Goal: Transaction & Acquisition: Purchase product/service

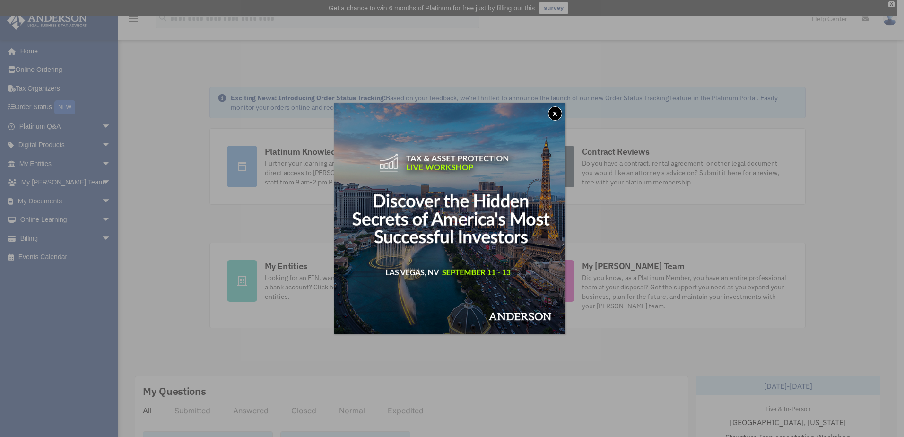
click at [558, 115] on button "x" at bounding box center [555, 113] width 14 height 14
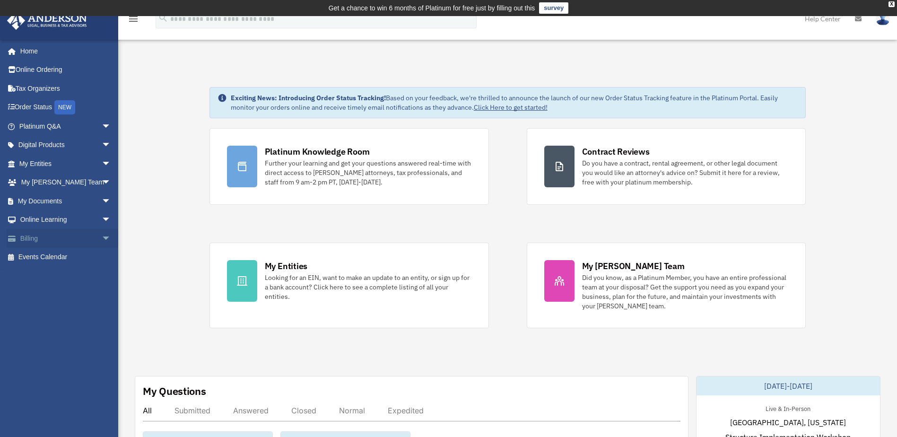
click at [102, 239] on span "arrow_drop_down" at bounding box center [111, 238] width 19 height 19
click at [59, 258] on link "$ Open Invoices" at bounding box center [69, 257] width 112 height 19
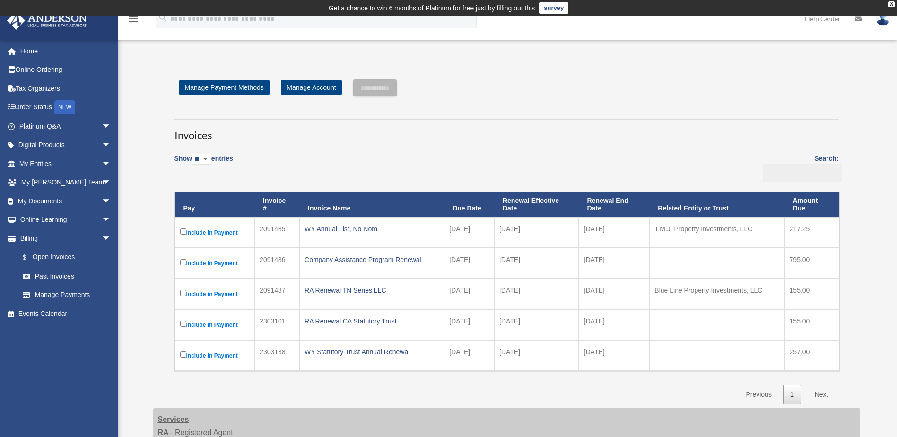
click at [224, 231] on label "Include in Payment" at bounding box center [214, 232] width 69 height 12
click at [381, 89] on input "**********" at bounding box center [374, 87] width 43 height 17
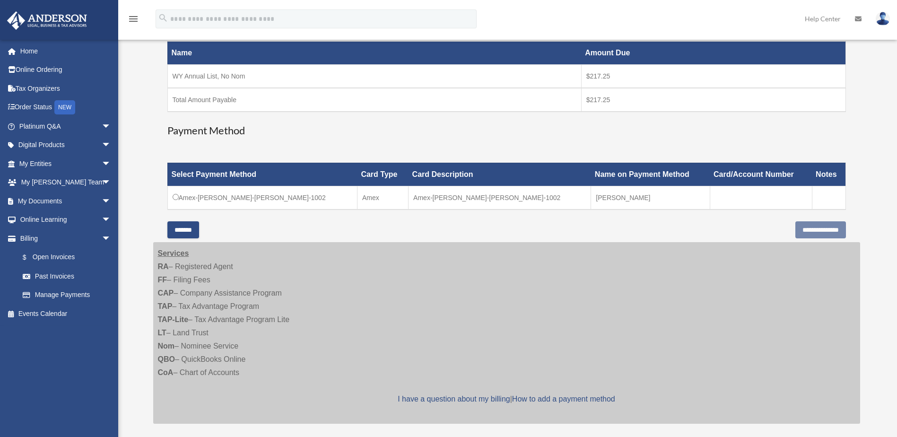
scroll to position [189, 0]
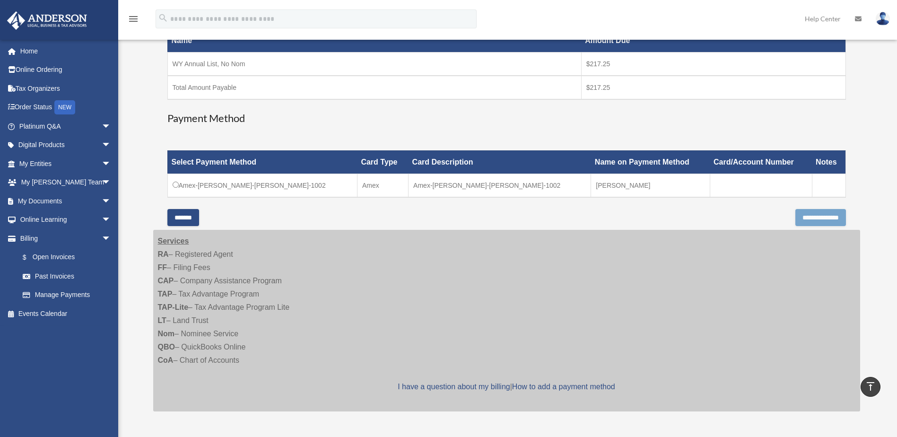
click at [807, 219] on input "**********" at bounding box center [820, 217] width 51 height 17
click at [824, 216] on input "**********" at bounding box center [820, 217] width 51 height 17
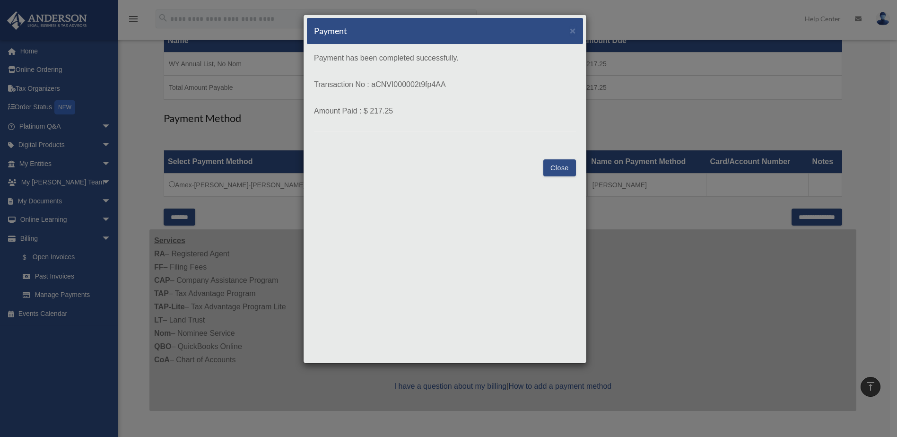
click at [556, 167] on button "Close" at bounding box center [559, 167] width 33 height 17
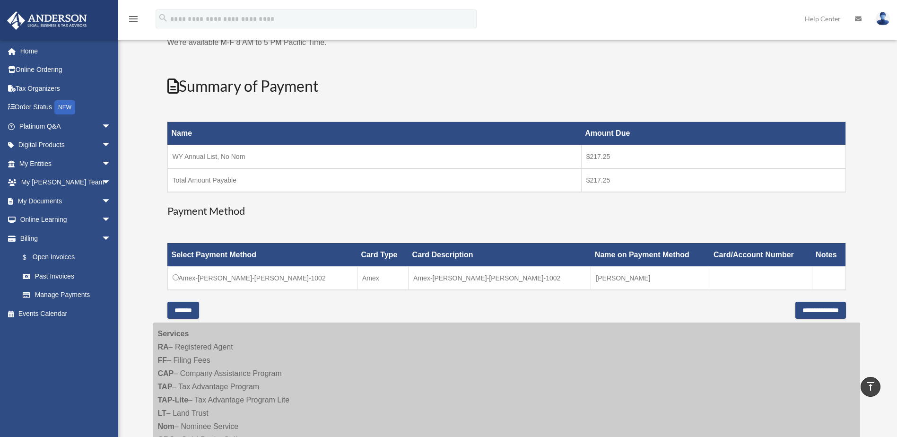
scroll to position [0, 0]
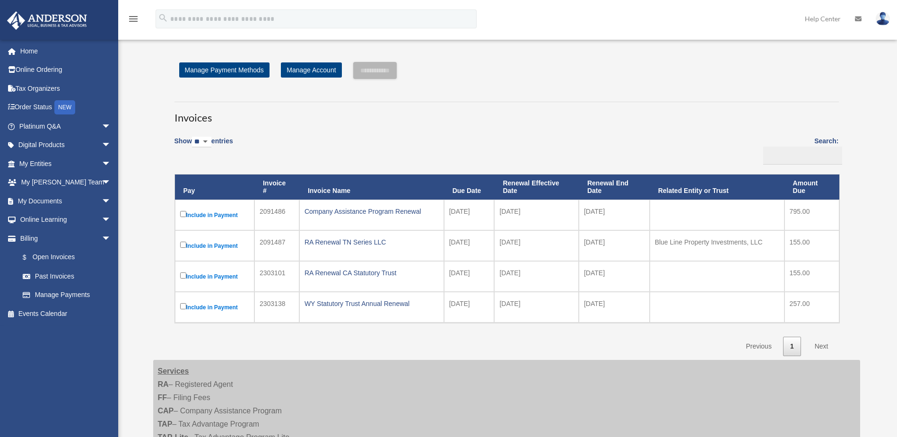
scroll to position [19, 0]
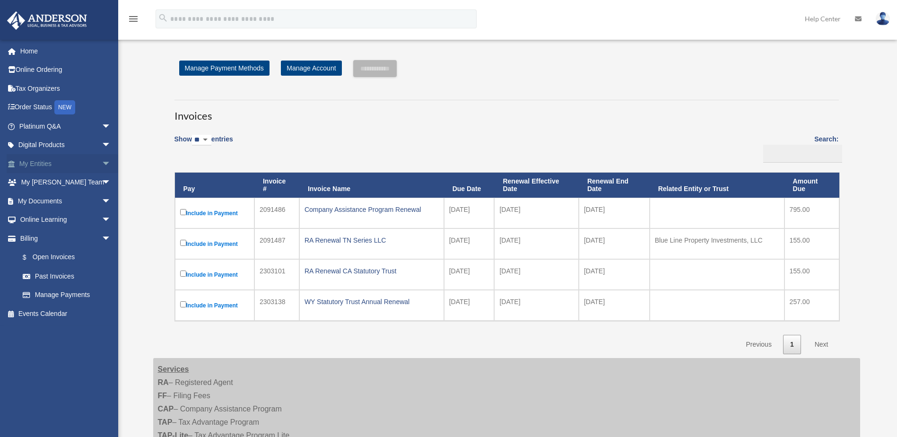
click at [102, 164] on span "arrow_drop_down" at bounding box center [111, 163] width 19 height 19
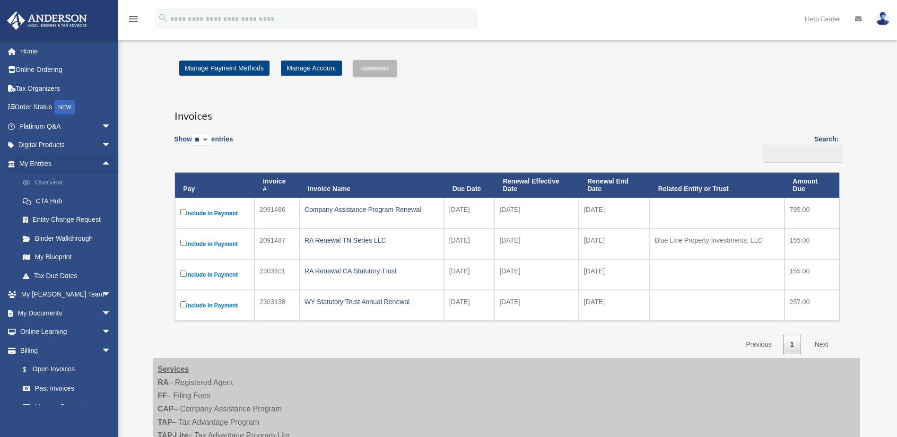
click at [52, 179] on link "Overview" at bounding box center [69, 182] width 112 height 19
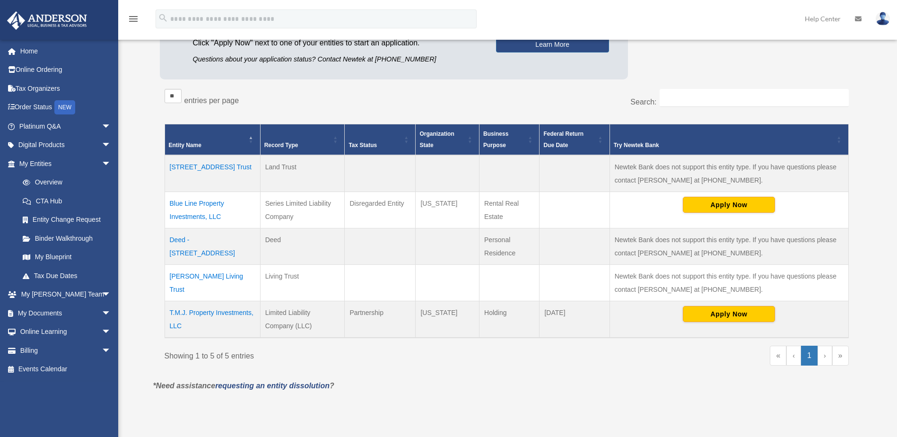
scroll to position [142, 0]
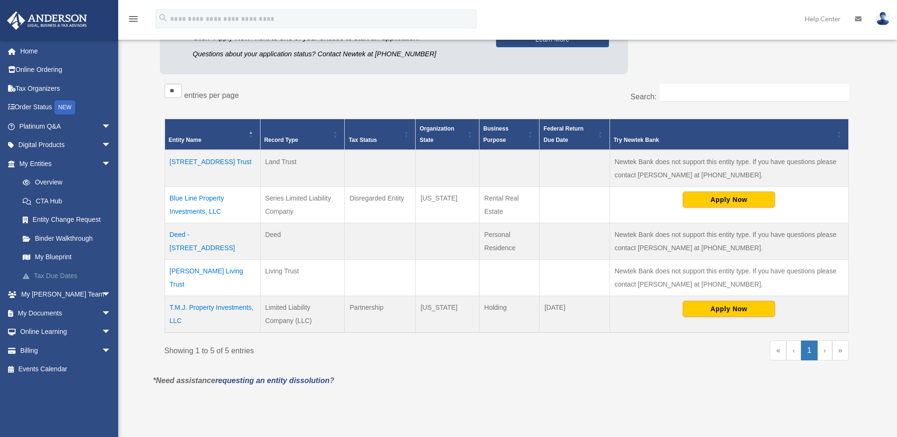
click at [51, 274] on link "Tax Due Dates" at bounding box center [69, 275] width 112 height 19
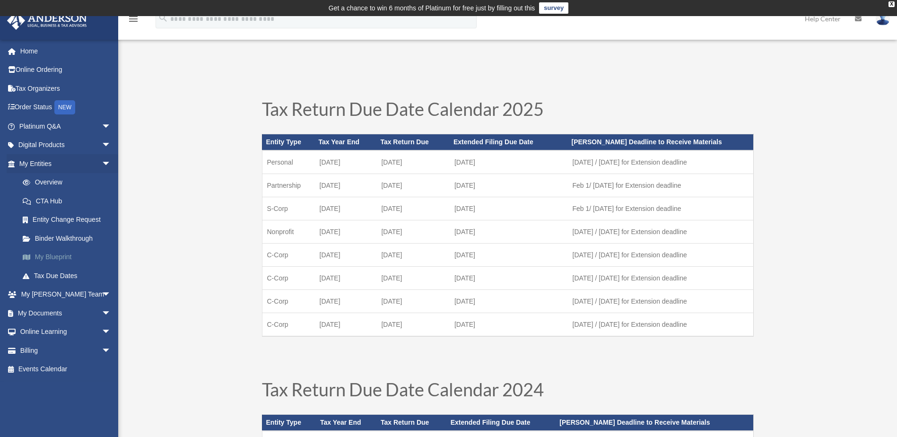
click at [54, 258] on link "My Blueprint" at bounding box center [69, 257] width 112 height 19
